Goal: Communication & Community: Answer question/provide support

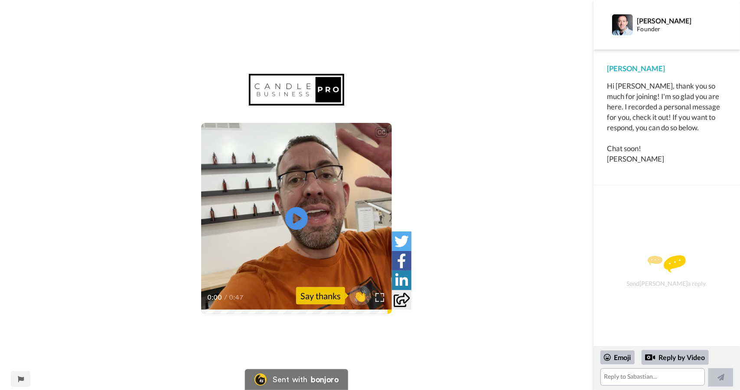
click at [300, 217] on icon "Play/Pause" at bounding box center [296, 218] width 23 height 41
click at [660, 375] on textarea at bounding box center [653, 376] width 105 height 17
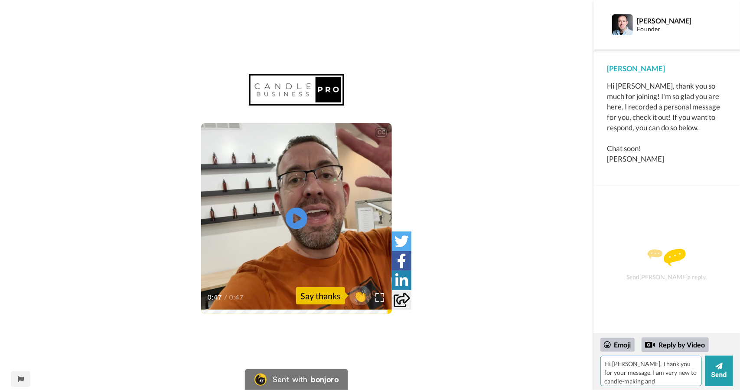
click at [629, 372] on textarea "Hi [PERSON_NAME], Thank you for your message. I am very new to candle-making and" at bounding box center [652, 370] width 102 height 30
click at [642, 364] on textarea "Hi [PERSON_NAME], Thank you for your message and for very insightful youtube vi…" at bounding box center [652, 370] width 102 height 30
click at [640, 366] on textarea "Hi [PERSON_NAME], Thank you for your message and for very insightful youtube vi…" at bounding box center [652, 370] width 102 height 30
type textarea "Hi [PERSON_NAME], Thank you for your message and for very insightful youtube vi…"
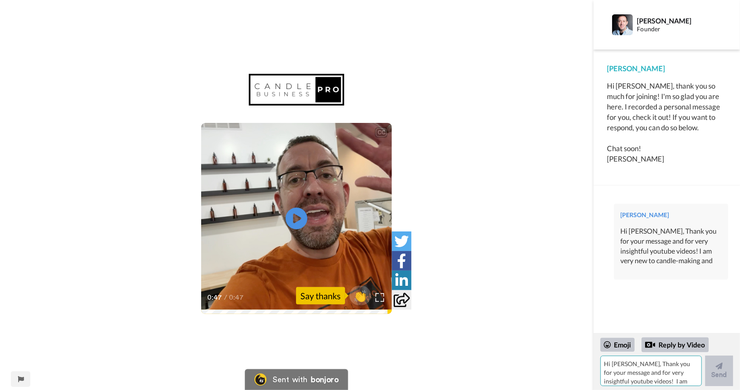
click at [646, 373] on textarea "Hi [PERSON_NAME], Thank you for your message and for very insightful youtube vi…" at bounding box center [652, 370] width 102 height 30
click at [636, 368] on textarea "Hi [PERSON_NAME], Thank you for your message and for very insightful youtube vi…" at bounding box center [652, 370] width 102 height 30
click at [677, 377] on textarea "still trying to figure out the basics. I will join inner circle once I figure o…" at bounding box center [652, 370] width 102 height 30
click at [664, 381] on textarea "still trying to figure out the basics. I will join inner circle once I figure o…" at bounding box center [652, 370] width 102 height 30
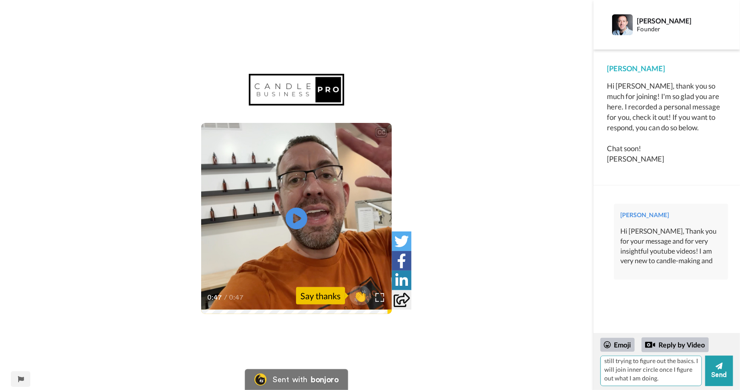
drag, startPoint x: 603, startPoint y: 373, endPoint x: 658, endPoint y: 380, distance: 55.2
click at [658, 380] on textarea "still trying to figure out the basics. I will join inner circle once I figure o…" at bounding box center [652, 370] width 102 height 30
drag, startPoint x: 660, startPoint y: 381, endPoint x: 604, endPoint y: 369, distance: 57.6
click at [604, 369] on textarea "still trying to figure out the basics. I will join inner circle once I figure o…" at bounding box center [652, 370] width 102 height 30
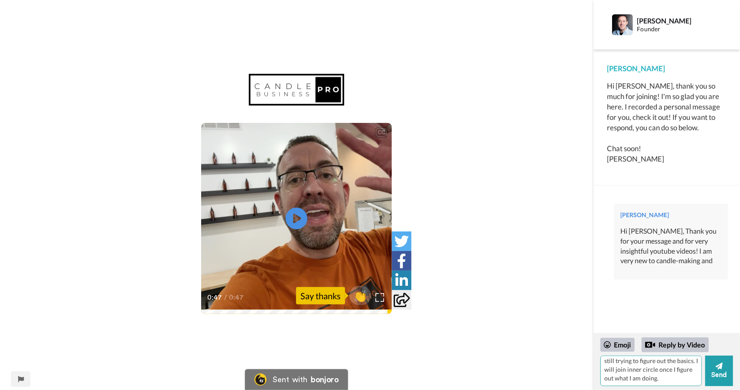
click at [633, 379] on textarea "still trying to figure out the basics. I will join inner circle once I figure o…" at bounding box center [652, 370] width 102 height 30
click at [648, 380] on textarea "still trying to figure out the basics. I will join inner circle once I figure o…" at bounding box center [652, 370] width 102 height 30
drag, startPoint x: 660, startPoint y: 379, endPoint x: 602, endPoint y: 368, distance: 59.6
click at [602, 368] on textarea "still trying to figure out the basics. I will join inner circle once I figure o…" at bounding box center [652, 370] width 102 height 30
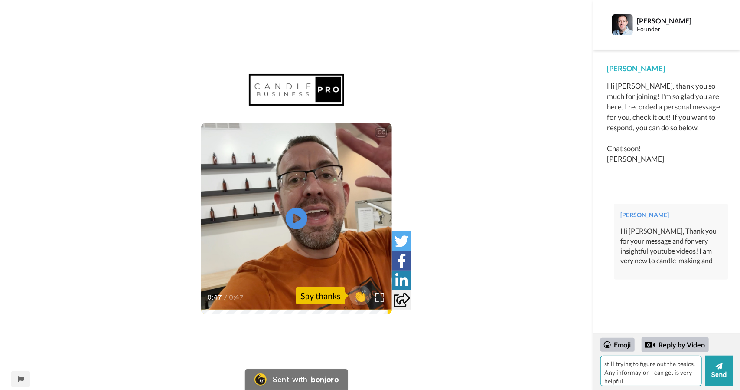
click at [641, 372] on textarea "still trying to figure out the basics. Any informayion I can get is very helpfu…" at bounding box center [652, 370] width 102 height 30
click at [639, 372] on textarea "still trying to figure out the basics. Any informayion I can get is very helpfu…" at bounding box center [652, 370] width 102 height 30
click at [653, 381] on textarea "still trying to figure out the basics. Any information I can get is very helpfu…" at bounding box center [652, 370] width 102 height 30
click at [665, 362] on textarea "still trying to figure out the basics. Any information I can get is very helpfu…" at bounding box center [652, 370] width 102 height 30
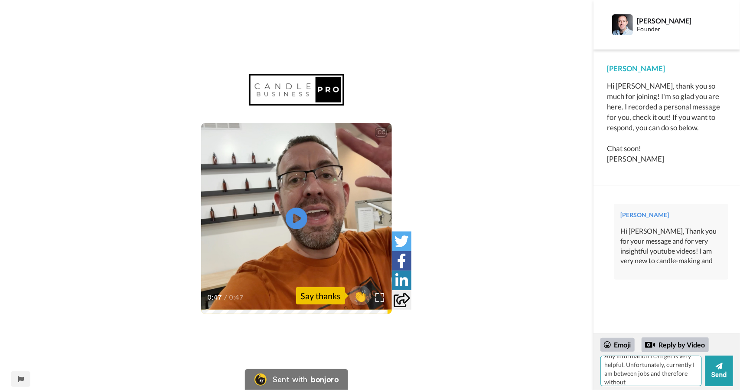
click at [637, 380] on textarea "still trying to figure out the basics. Any information I can get is very helpfu…" at bounding box center [652, 370] width 102 height 30
click at [611, 383] on textarea "still trying to figure out the basics. Any information I can get is very helpfu…" at bounding box center [652, 370] width 102 height 30
click at [623, 382] on textarea "still trying to figure out the basics. Any information I can get is very helpfu…" at bounding box center [652, 370] width 102 height 30
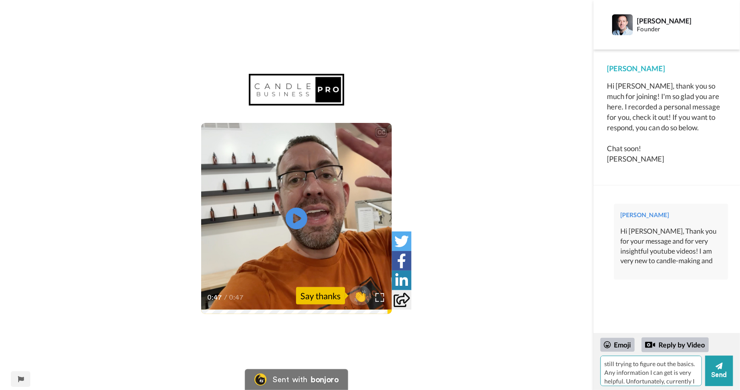
click at [668, 379] on textarea "still trying to figure out the basics. Any information I can get is very helpfu…" at bounding box center [652, 370] width 102 height 30
click at [681, 383] on textarea "still trying to figure out the basics. Any information I can get is very helpfu…" at bounding box center [652, 370] width 102 height 30
drag, startPoint x: 683, startPoint y: 381, endPoint x: 653, endPoint y: 373, distance: 31.2
click at [653, 373] on textarea "still trying to figure out the basics. Any information I can get is very helpfu…" at bounding box center [652, 370] width 102 height 30
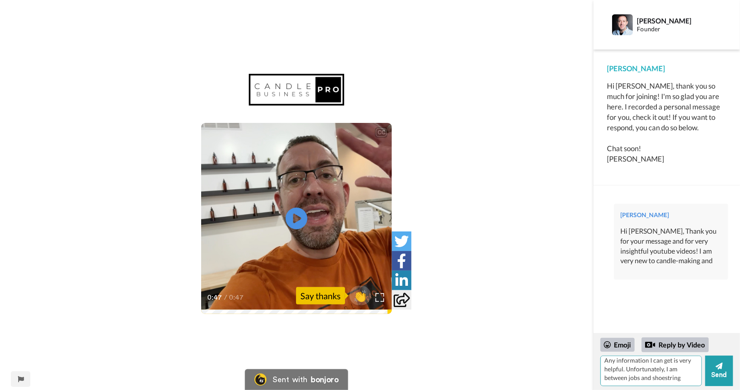
scroll to position [12, 0]
click at [692, 381] on textarea "still trying to figure out the basics. Any information I can get is very helpfu…" at bounding box center [652, 370] width 102 height 30
click at [657, 380] on textarea "still trying to figure out the basics. Any information I can get is very helpfu…" at bounding box center [652, 370] width 102 height 30
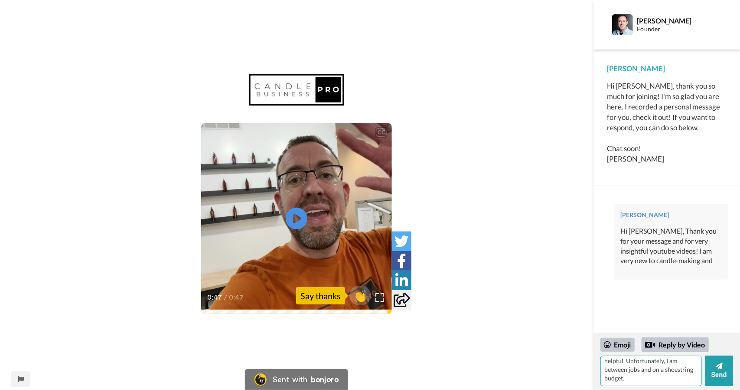
click at [642, 380] on textarea "still trying to figure out the basics. Any information I can get is very helpfu…" at bounding box center [652, 370] width 102 height 30
click at [641, 369] on textarea "still trying to figure out the basics. Any information I can get is very helpfu…" at bounding box center [652, 370] width 102 height 30
click at [642, 383] on textarea "still trying to figure out the basics. Any information I can get is very helpfu…" at bounding box center [652, 370] width 102 height 30
click at [657, 382] on textarea "still trying to figure out the basics. Any information I can get is very helpfu…" at bounding box center [652, 370] width 102 height 30
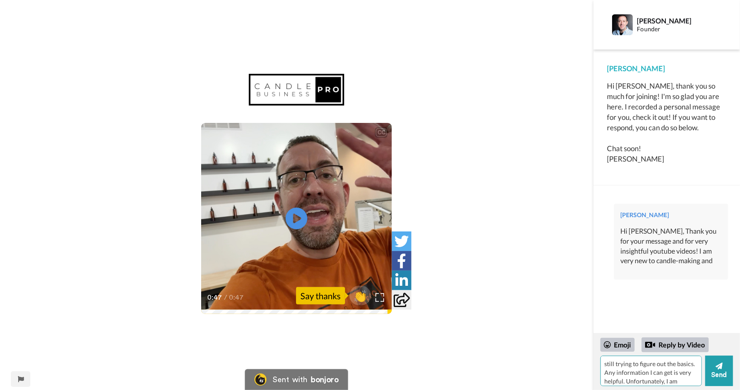
drag, startPoint x: 624, startPoint y: 382, endPoint x: 589, endPoint y: 347, distance: 49.1
click at [589, 347] on div "CC Play/Pause 0:47 / 0:47 👏 Say thanks Sent with bonjoro Report this page [PERS…" at bounding box center [370, 195] width 740 height 390
drag, startPoint x: 625, startPoint y: 370, endPoint x: 668, endPoint y: 251, distance: 126.5
click at [668, 251] on div "Hi [PERSON_NAME], Thank you for your message and for very insightful youtube vi…" at bounding box center [671, 245] width 101 height 39
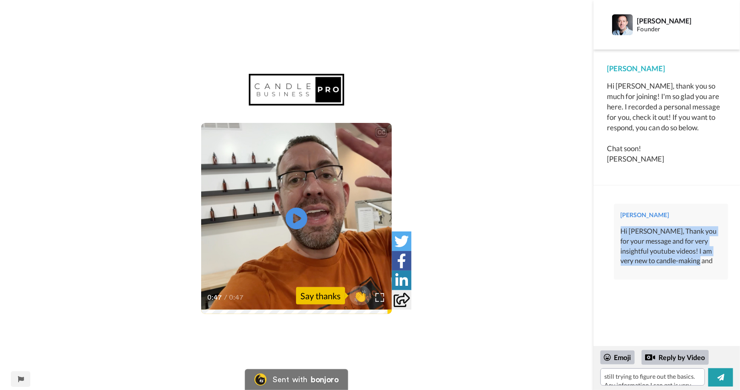
drag, startPoint x: 622, startPoint y: 232, endPoint x: 685, endPoint y: 266, distance: 71.8
click at [685, 266] on div "[PERSON_NAME] Hi [PERSON_NAME], Thank you for your message and for very insight…" at bounding box center [671, 241] width 115 height 76
copy div "Hi [PERSON_NAME], Thank you for your message and for very insightful youtube vi…"
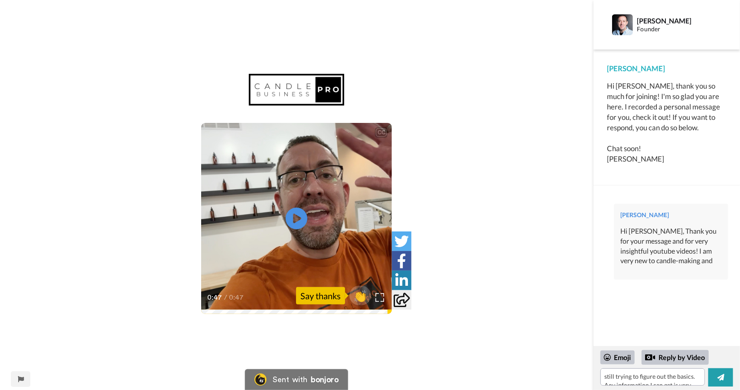
click at [710, 291] on div "[PERSON_NAME] Hi [PERSON_NAME], Thank you for your message and for very insight…" at bounding box center [667, 269] width 123 height 144
drag, startPoint x: 603, startPoint y: 373, endPoint x: 632, endPoint y: 386, distance: 32.2
click at [632, 386] on div "Emoji Reply by Video still trying to figure out the basics. Any information I c…" at bounding box center [667, 367] width 147 height 43
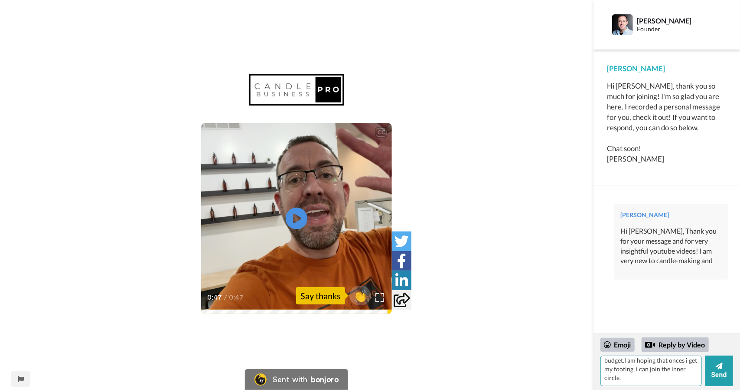
scroll to position [38, 0]
click at [676, 376] on textarea "still trying to figure out the basics. Any information I can get is very helpfu…" at bounding box center [652, 370] width 102 height 30
click at [671, 372] on textarea "still trying to figure out the basics. Any information I can get is very helpfu…" at bounding box center [652, 370] width 102 height 30
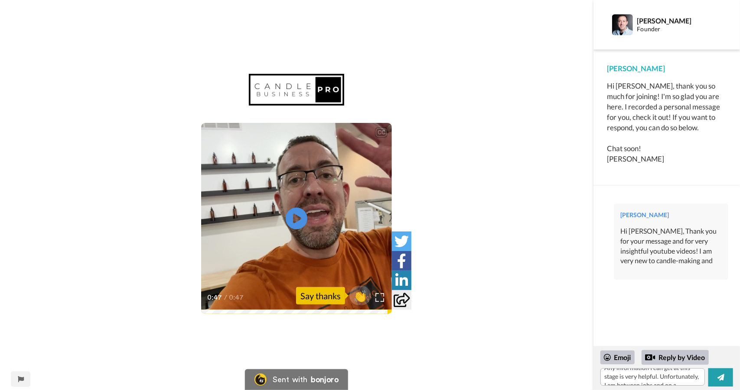
click at [698, 279] on div "[PERSON_NAME] Hi [PERSON_NAME], Thank you for your message and for very insight…" at bounding box center [671, 241] width 115 height 76
click at [301, 223] on icon at bounding box center [296, 218] width 23 height 23
click at [681, 376] on textarea "still trying to figure out the basics. Any information I can get at this stage …" at bounding box center [653, 376] width 105 height 17
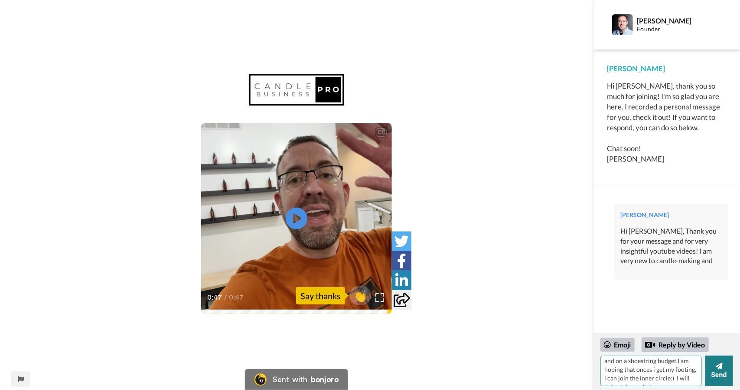
scroll to position [43, 0]
click at [627, 381] on textarea "still trying to figure out the basics. Any information I can get at this stage …" at bounding box center [652, 370] width 102 height 30
click at [650, 383] on textarea "still trying to figure out the basics. Any information I can get at this stage …" at bounding box center [652, 370] width 102 height 30
click at [692, 383] on textarea "still trying to figure out the basics. Any information I can get at this stage …" at bounding box center [652, 370] width 102 height 30
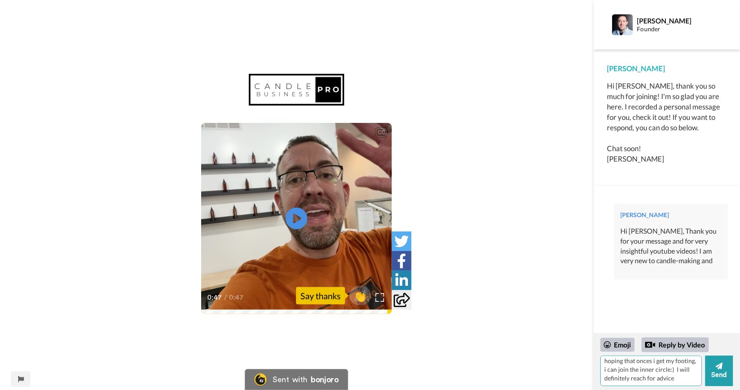
click at [655, 359] on textarea "still trying to figure out the basics. Any information I can get at this stage …" at bounding box center [652, 370] width 102 height 30
click at [687, 378] on textarea "still trying to figure out the basics. Any information I can get at this stage …" at bounding box center [652, 370] width 102 height 30
click at [604, 379] on textarea "still trying to figure out the basics. Any information I can get at this stage …" at bounding box center [652, 370] width 102 height 30
click at [651, 375] on textarea "still trying to figure out the basics. Any information I can get at this stage …" at bounding box center [652, 370] width 102 height 30
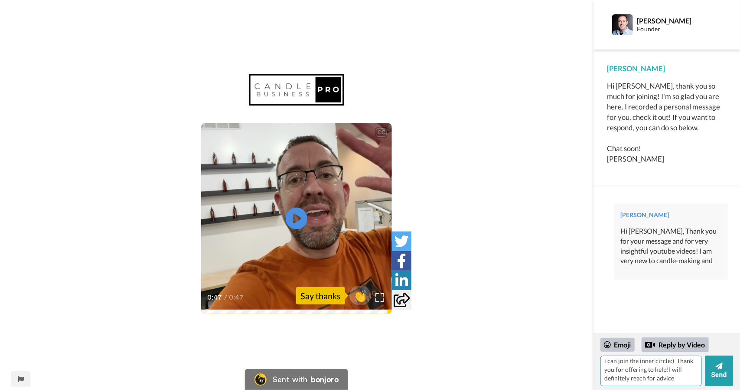
click at [658, 378] on textarea "still trying to figure out the basics. Any information I can get at this stage …" at bounding box center [652, 370] width 102 height 30
click at [690, 379] on textarea "still trying to figure out the basics. Any information I can get at this stage …" at bounding box center [652, 370] width 102 height 30
click at [693, 379] on textarea "still trying to figure out the basics. Any information I can get at this stage …" at bounding box center [652, 370] width 102 height 30
click at [625, 371] on textarea "still trying to figure out the basics. Any information I can get at this stage …" at bounding box center [652, 370] width 102 height 30
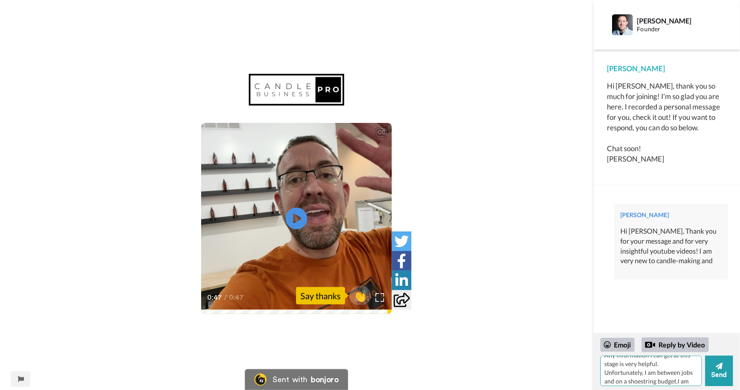
scroll to position [35, 0]
click at [678, 366] on textarea "still trying to figure out the basics. Any information I can get at this stage …" at bounding box center [652, 370] width 102 height 30
click at [665, 378] on textarea "still trying to figure out the basics. Any information I can get at this stage …" at bounding box center [652, 370] width 102 height 30
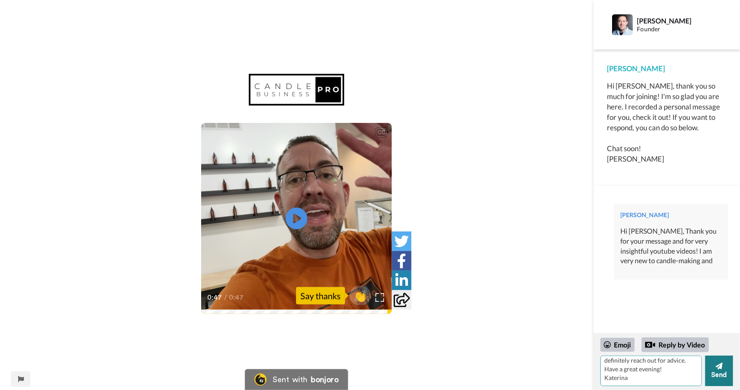
type textarea "still trying to figure out the basics. Any information I can get at this stage …"
click at [720, 379] on button "Send" at bounding box center [720, 370] width 28 height 30
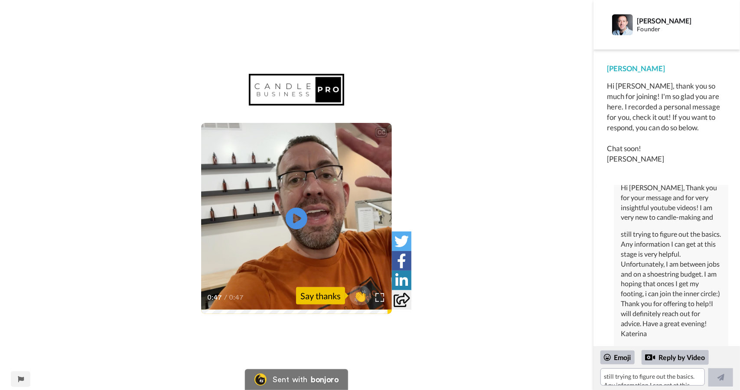
scroll to position [54, 0]
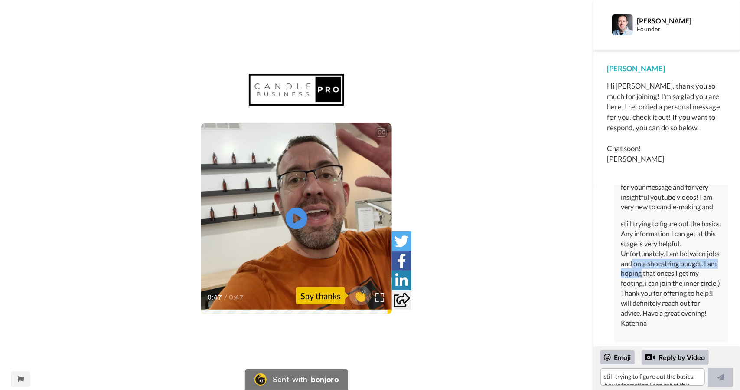
drag, startPoint x: 645, startPoint y: 266, endPoint x: 678, endPoint y: 275, distance: 35.0
click at [678, 275] on div "still trying to figure out the basics. Any information I can get at this stage …" at bounding box center [671, 273] width 101 height 109
click at [678, 280] on div "still trying to figure out the basics. Any information I can get at this stage …" at bounding box center [671, 273] width 101 height 109
